Goal: Information Seeking & Learning: Check status

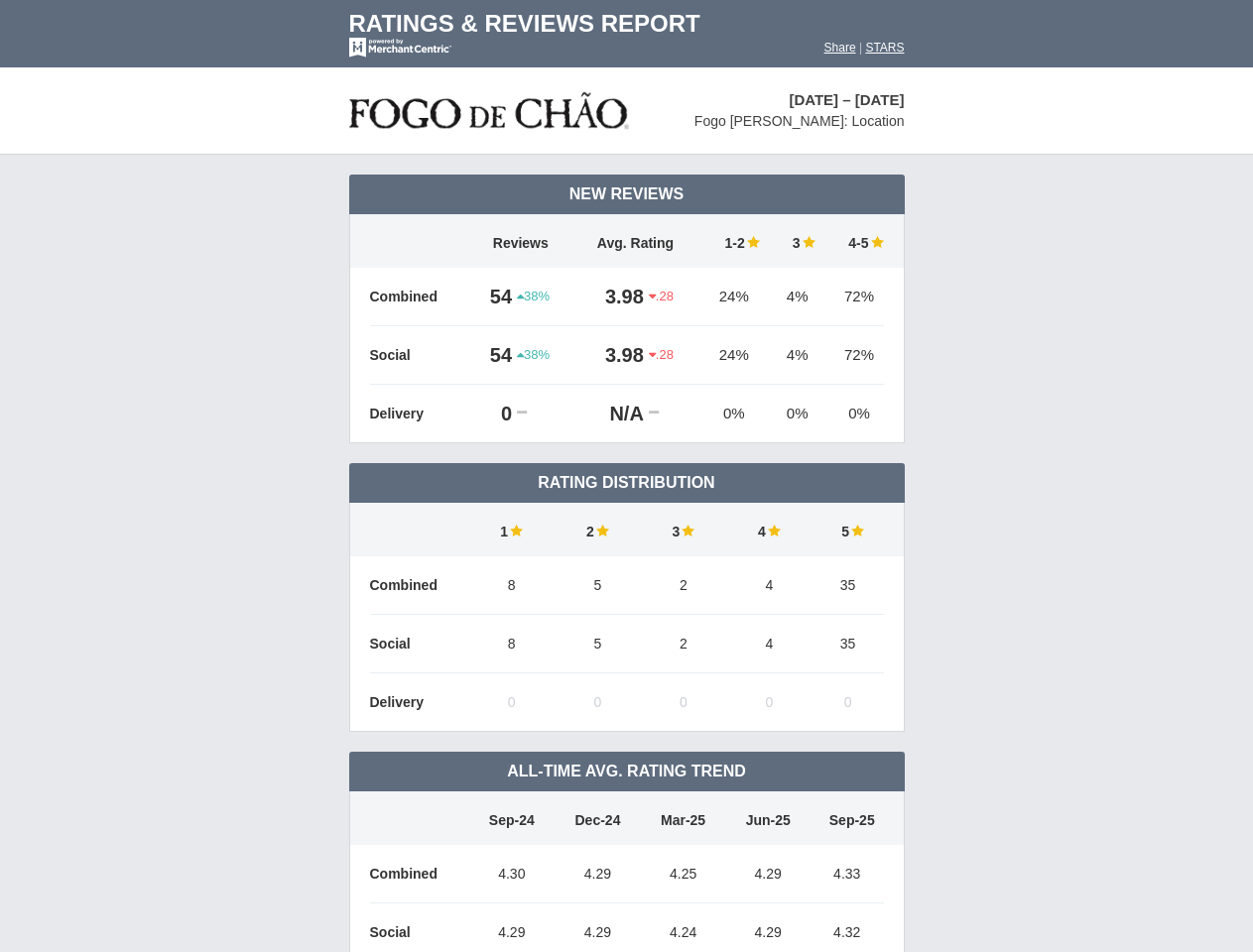
click at [626, 476] on td "Rating Distribution" at bounding box center [627, 483] width 555 height 40
